Goal: Information Seeking & Learning: Learn about a topic

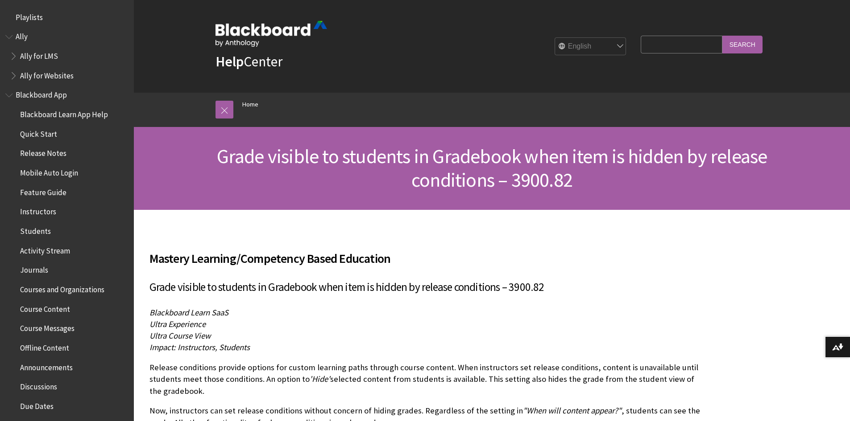
click at [662, 47] on input "Search Query" at bounding box center [680, 44] width 81 height 17
type input "a"
type input "posting grades"
click at [722, 36] on input "Search" at bounding box center [742, 44] width 40 height 17
click at [751, 43] on input "Search" at bounding box center [742, 44] width 40 height 17
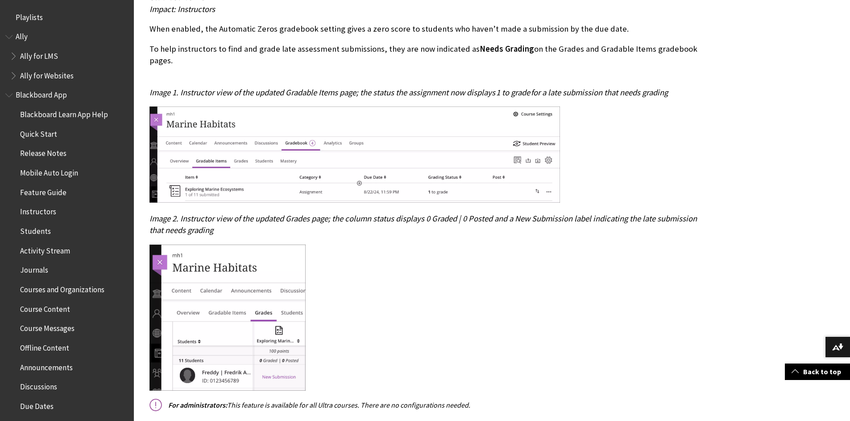
scroll to position [268, 0]
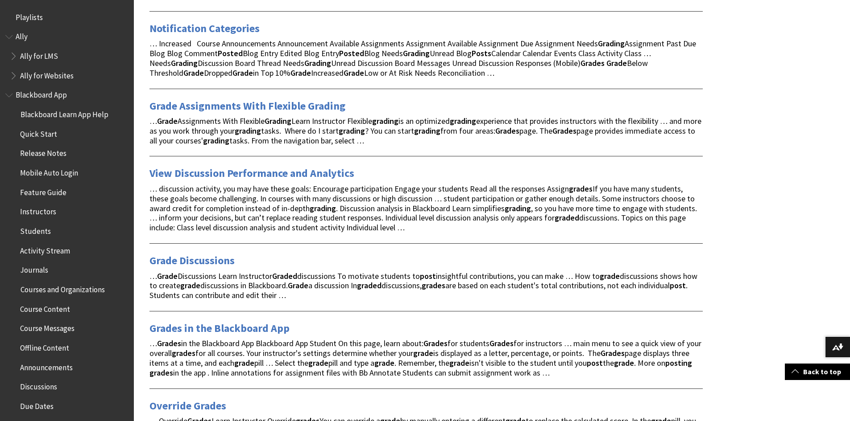
scroll to position [580, 0]
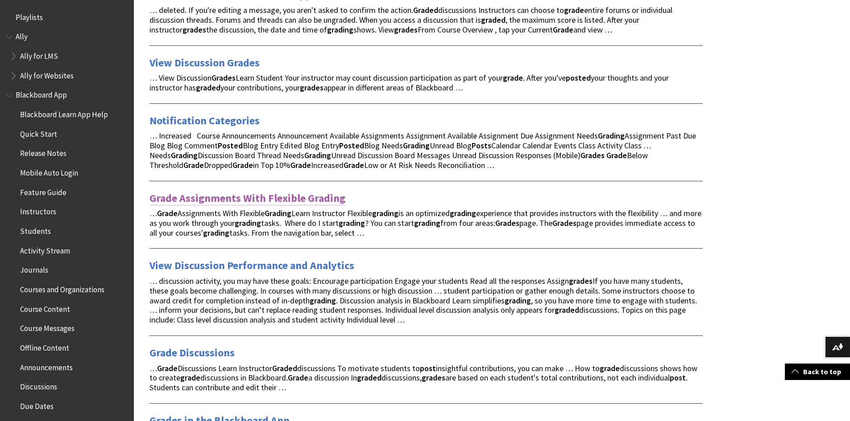
click at [233, 196] on link "Grade Assignments With Flexible Grading" at bounding box center [247, 198] width 196 height 14
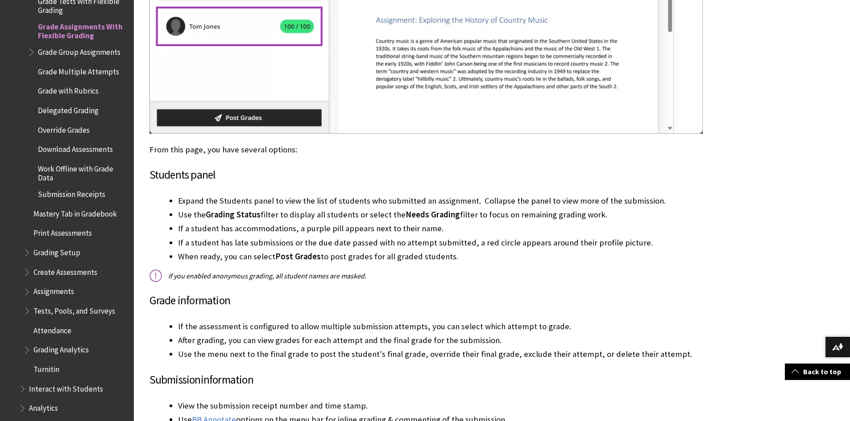
scroll to position [892, 0]
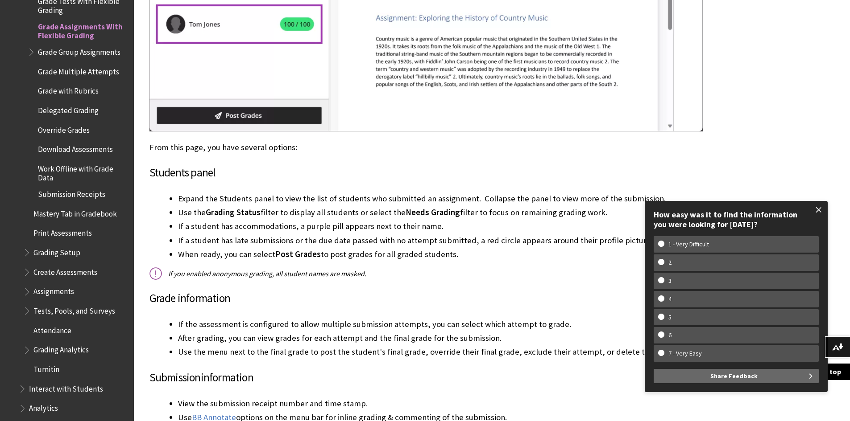
click at [816, 207] on span at bounding box center [818, 210] width 19 height 19
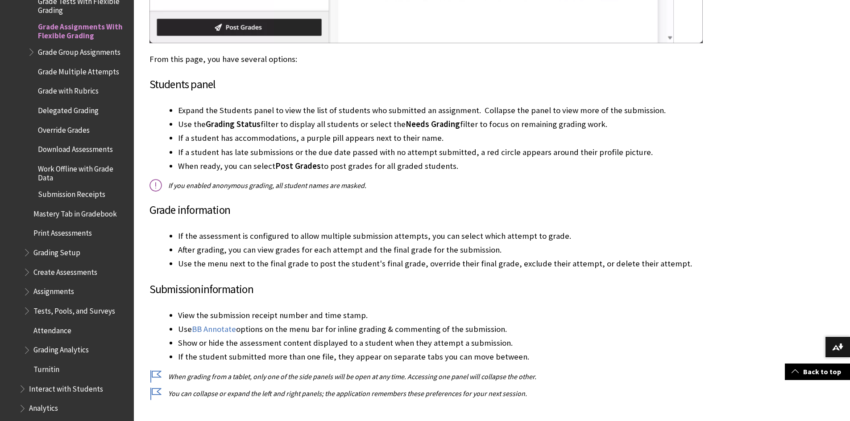
scroll to position [981, 0]
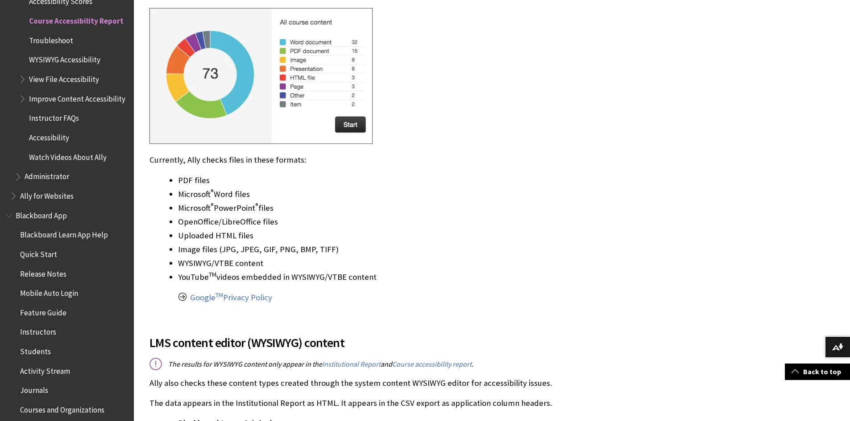
scroll to position [1160, 0]
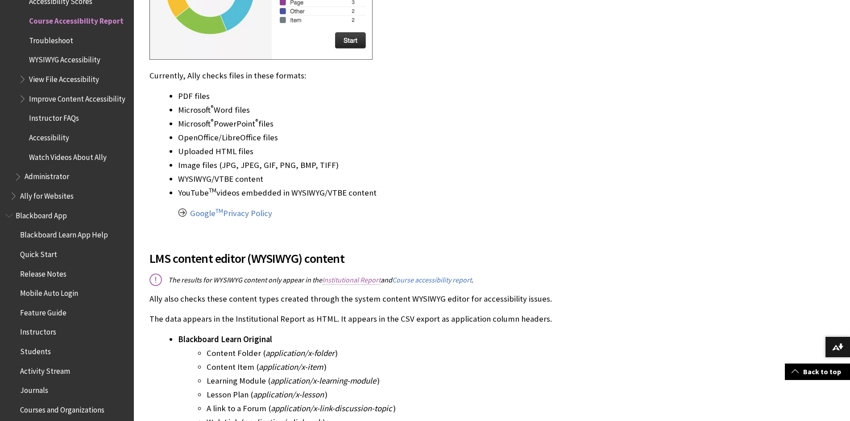
click at [357, 276] on link "Institutional Report" at bounding box center [351, 280] width 58 height 9
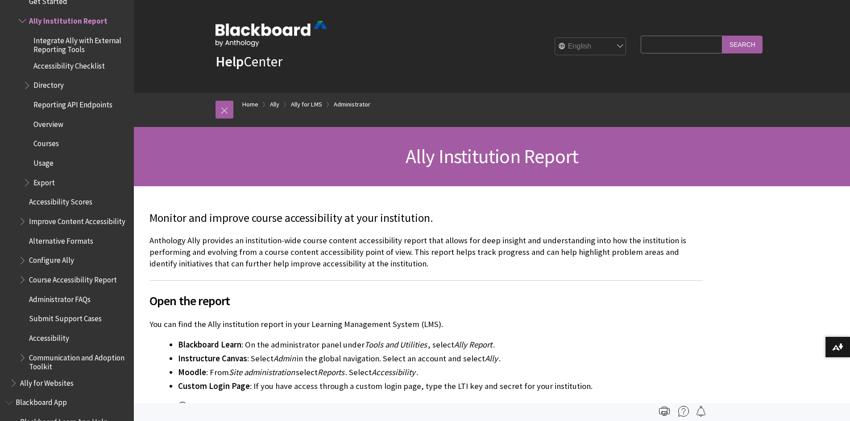
click at [653, 46] on input "Search Query" at bounding box center [680, 44] width 81 height 17
type input "Academic term overall score calculation"
click at [722, 36] on input "Search" at bounding box center [742, 44] width 40 height 17
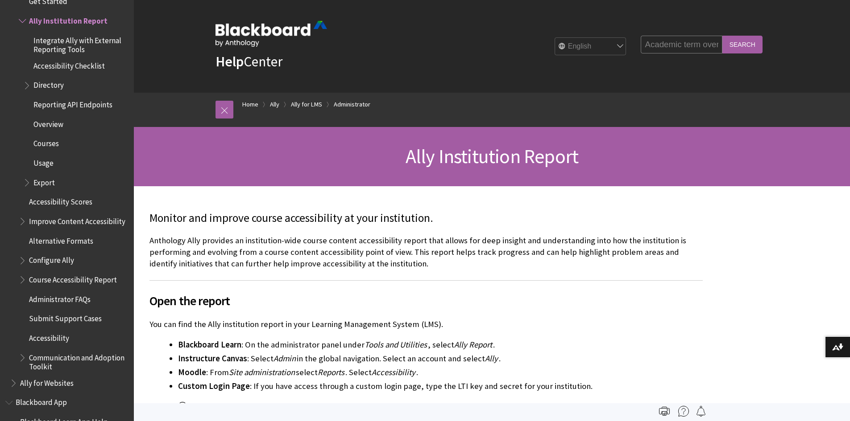
click at [741, 44] on input "Search" at bounding box center [742, 44] width 40 height 17
click at [746, 46] on input "Search" at bounding box center [742, 44] width 40 height 17
